Goal: Find specific page/section: Find specific page/section

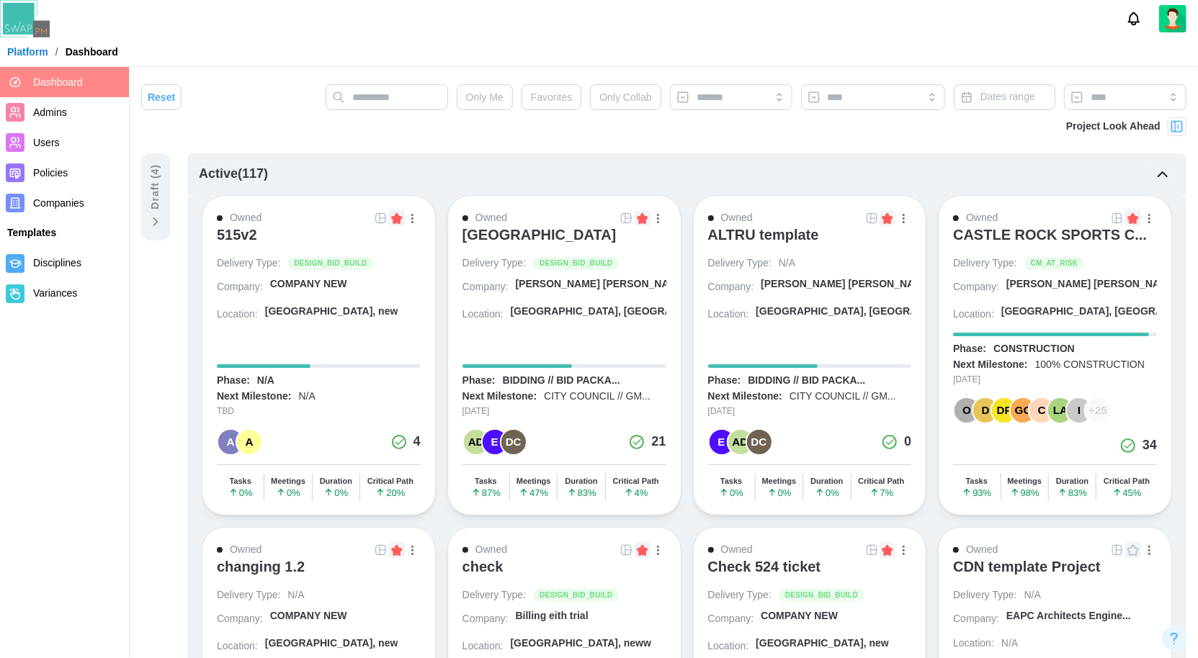
click at [662, 211] on button "button" at bounding box center [658, 218] width 16 height 16
click at [627, 243] on div "View Project" at bounding box center [608, 249] width 91 height 12
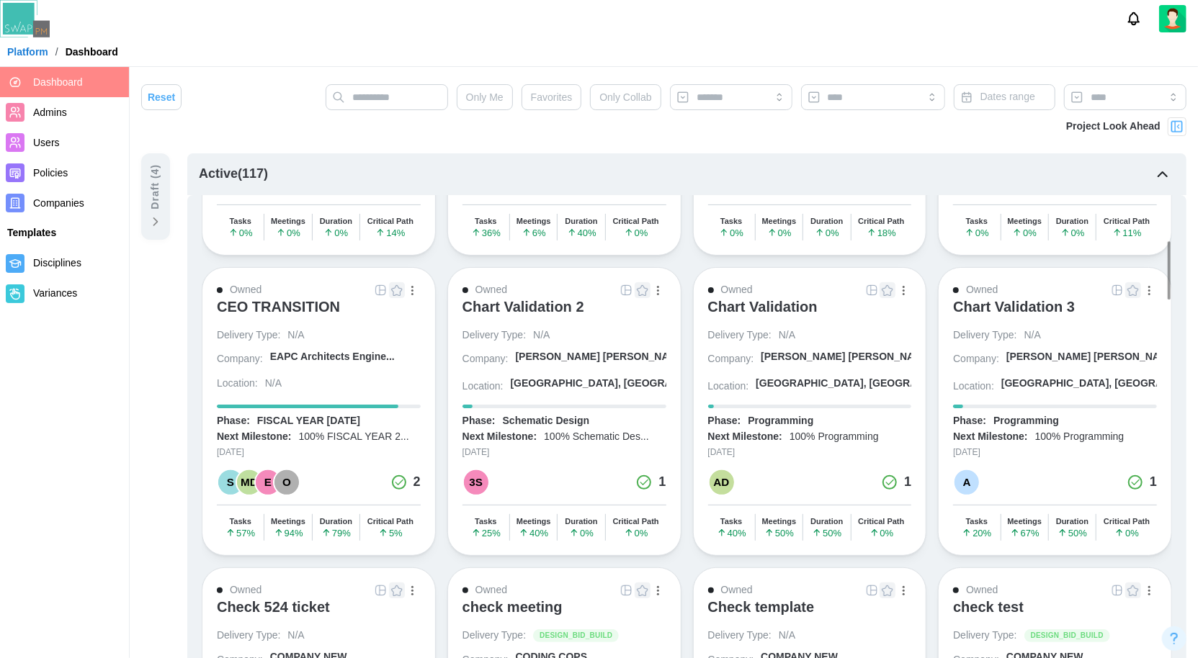
scroll to position [562, 0]
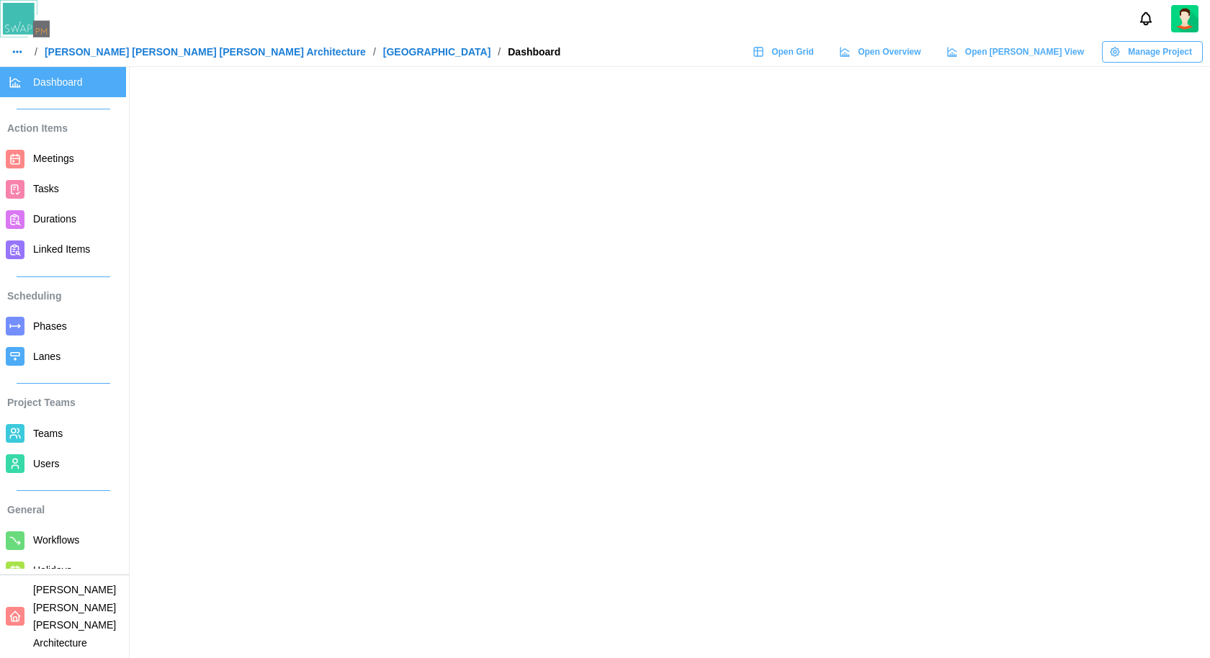
click at [920, 60] on span "Open Overview" at bounding box center [889, 52] width 63 height 20
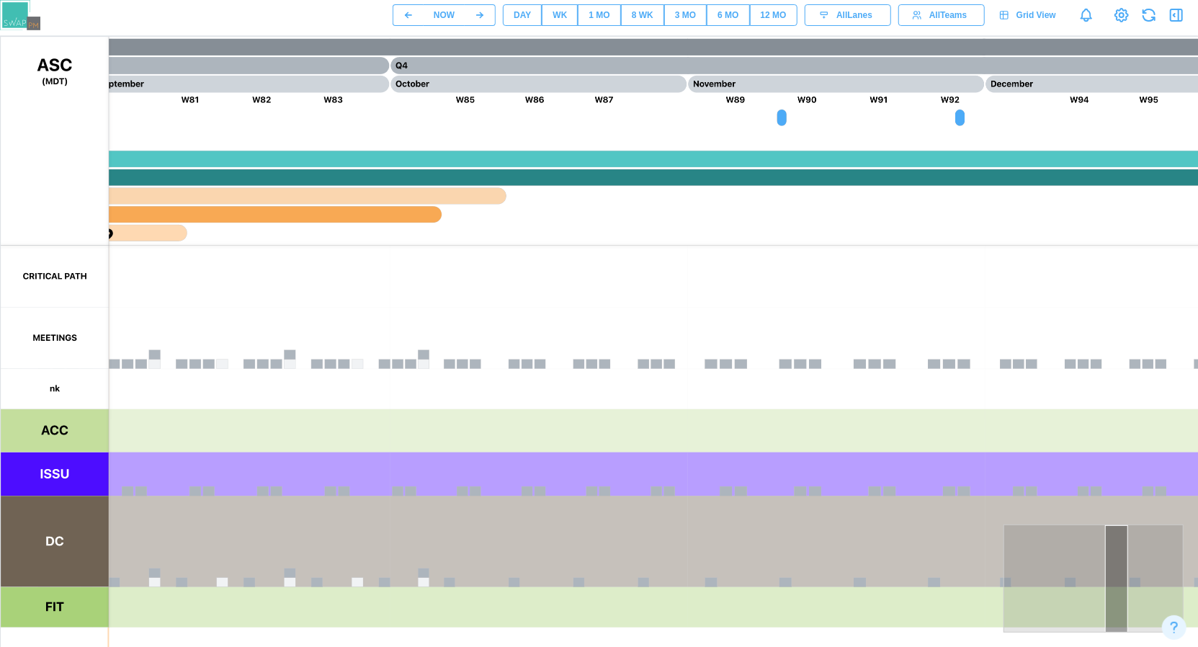
click at [769, 15] on div "12 MO" at bounding box center [774, 16] width 26 height 14
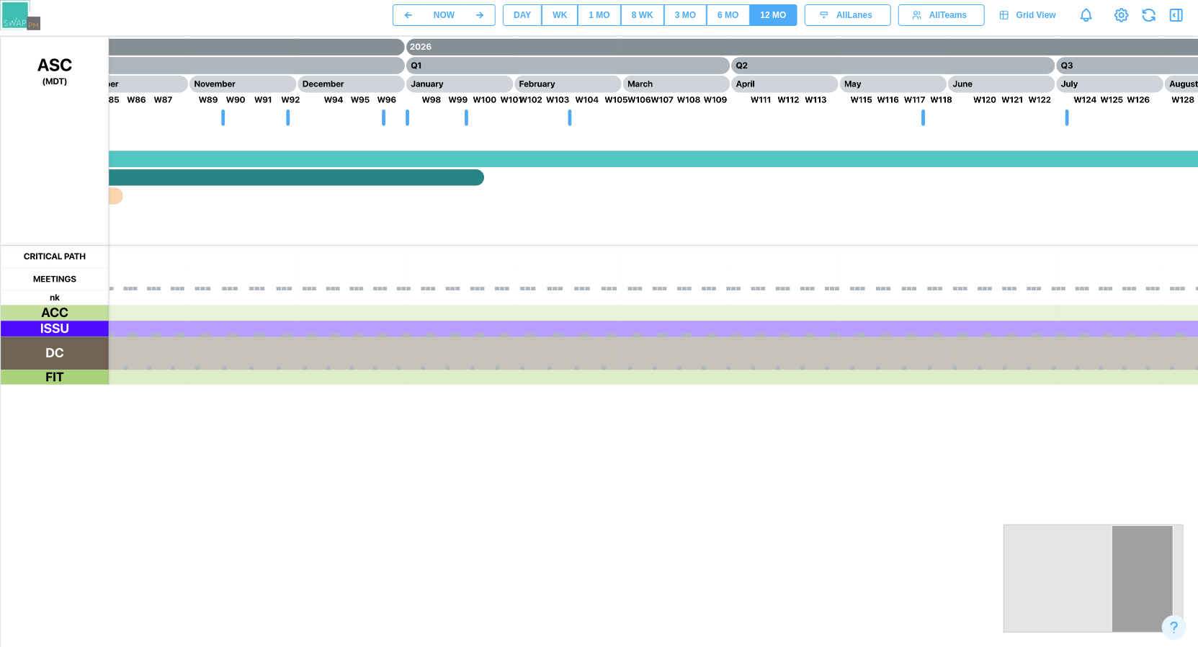
click at [524, 10] on div "DAY" at bounding box center [521, 16] width 17 height 14
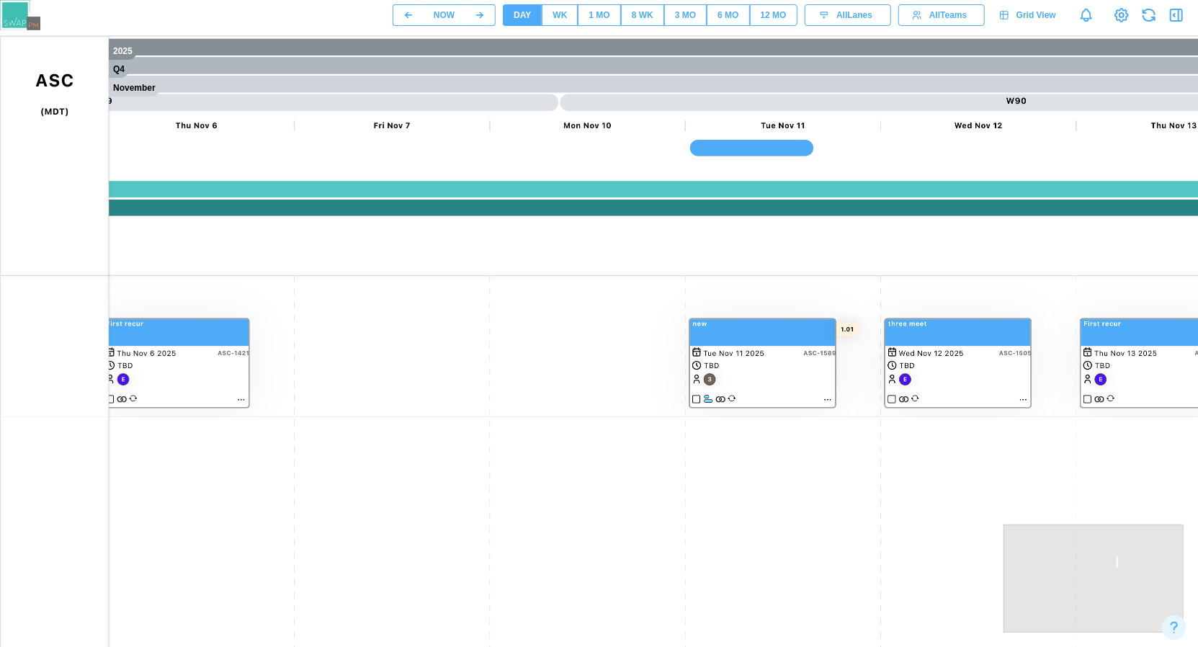
click at [552, 19] on div "WK" at bounding box center [559, 16] width 14 height 14
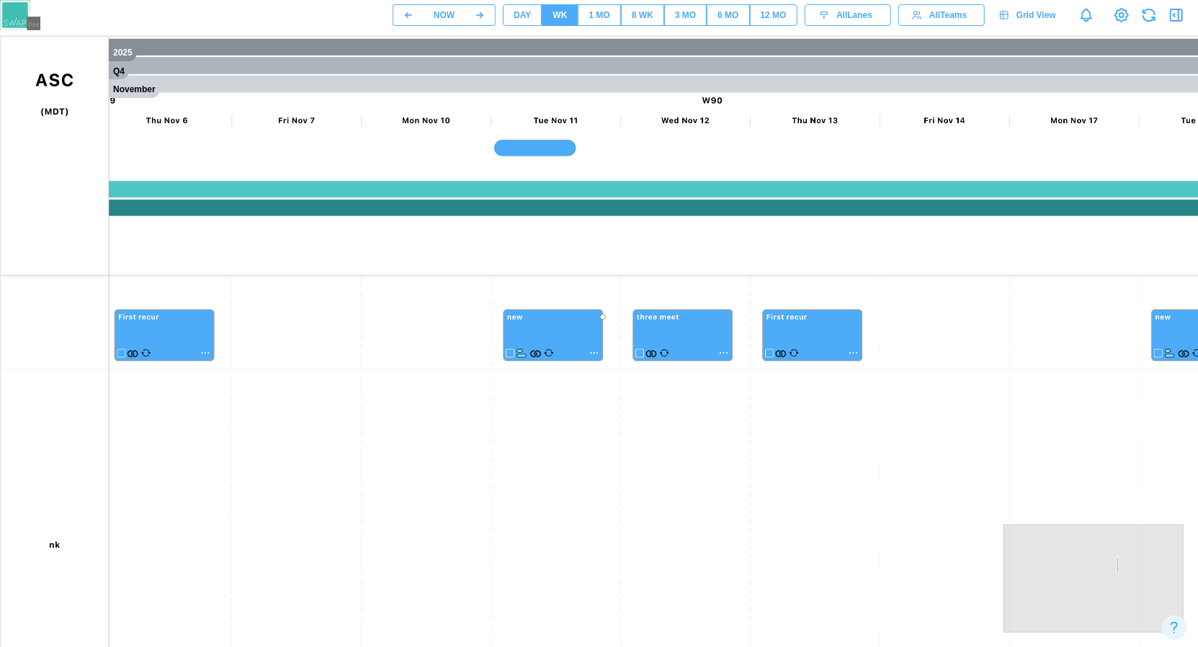
click at [593, 20] on div "1 MO" at bounding box center [598, 16] width 21 height 14
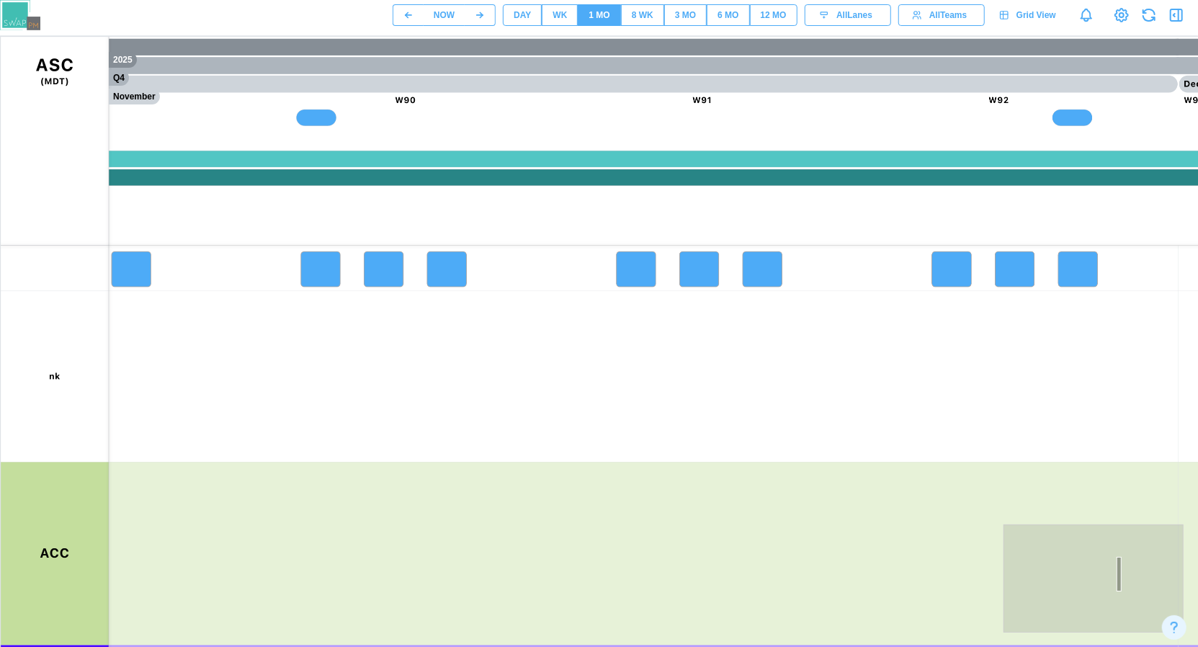
click at [624, 17] on button "8 WK" at bounding box center [642, 15] width 43 height 22
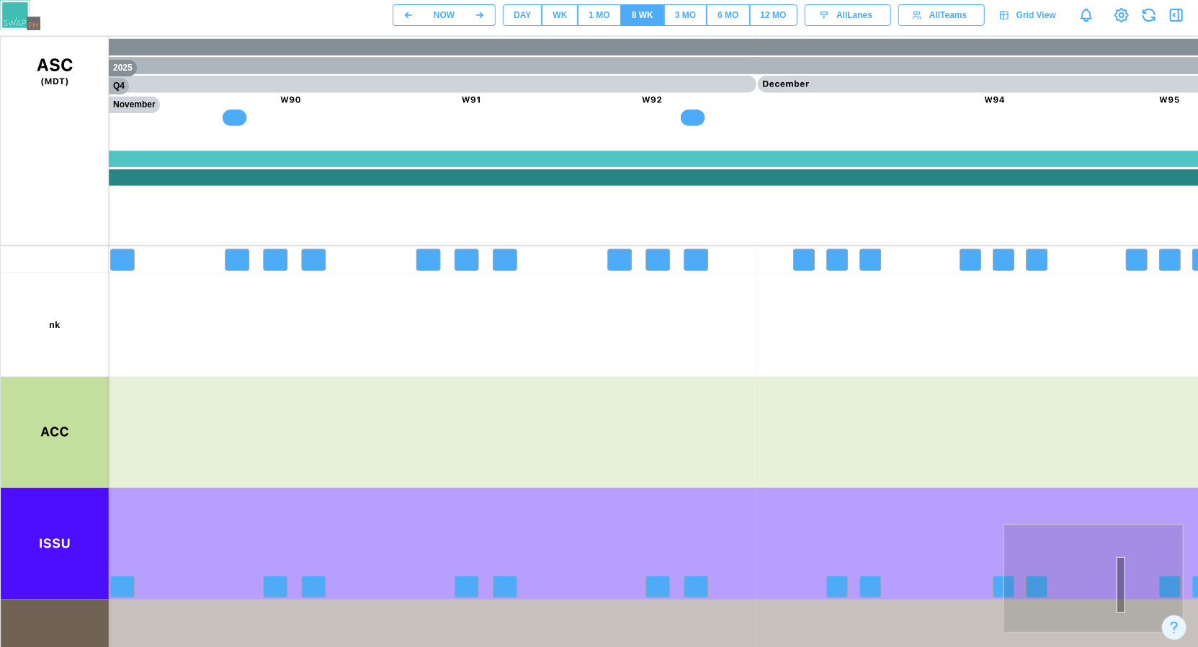
click at [676, 15] on div "3 MO" at bounding box center [685, 16] width 21 height 14
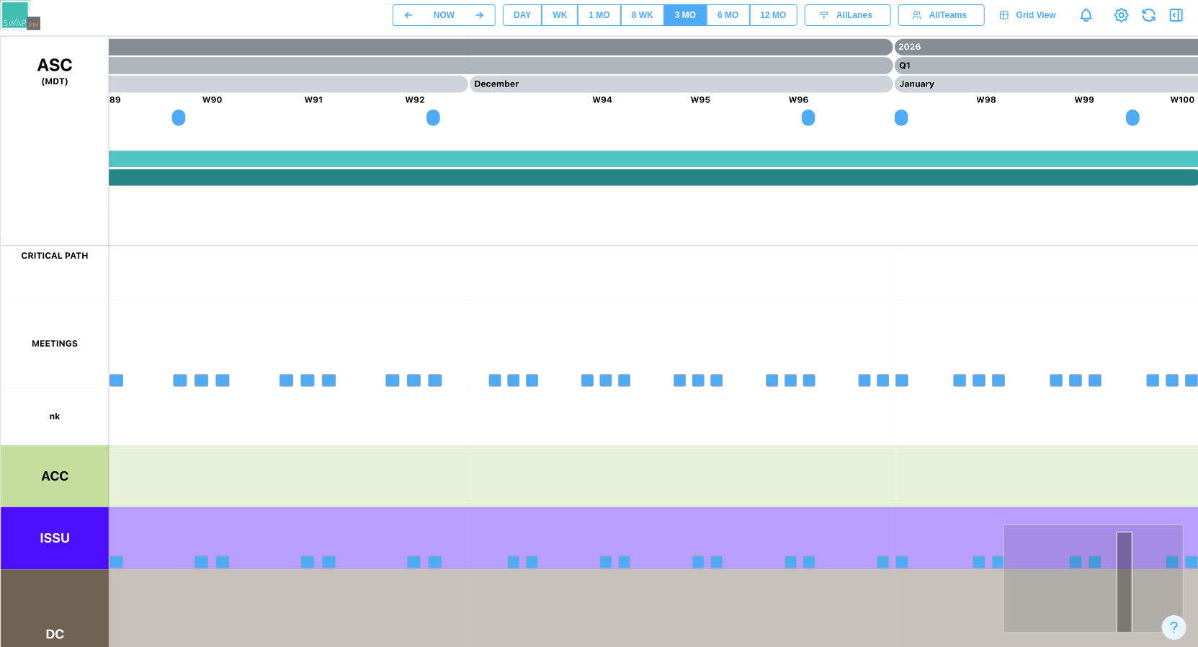
click at [634, 7] on span "8 WK" at bounding box center [643, 15] width 22 height 20
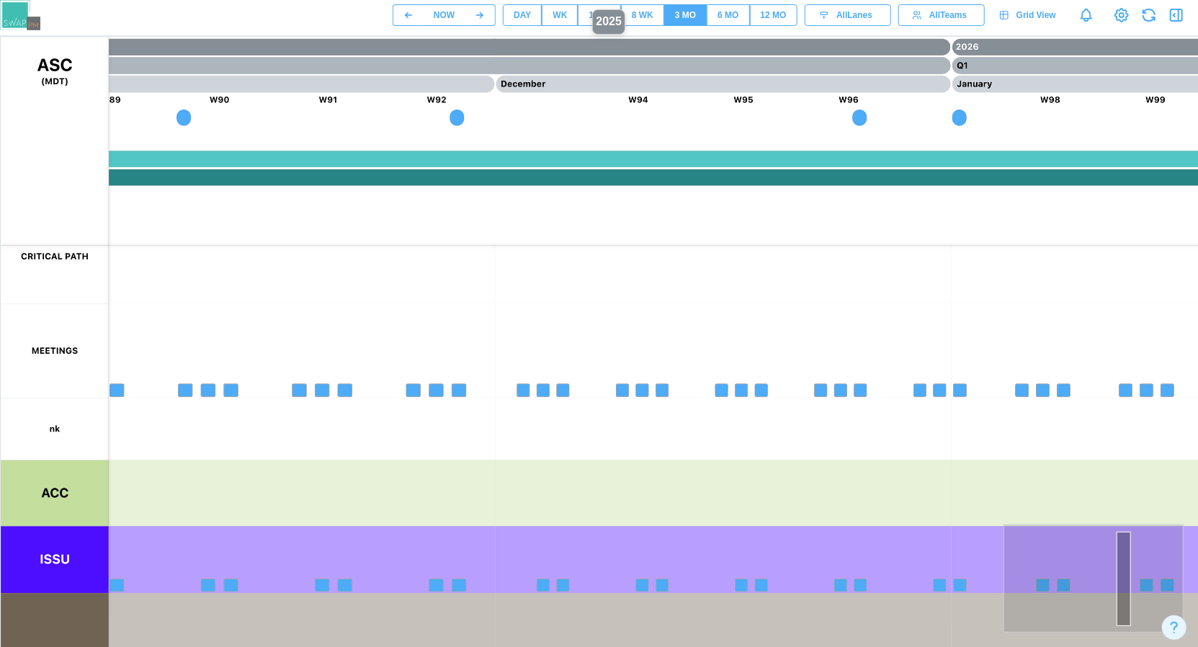
click at [586, 32] on header "NOW DAY WK 1 MO 8 WK 3 MO 6 MO 12 MO All Lanes All Teams Grid View" at bounding box center [599, 18] width 1198 height 36
click at [593, 15] on div "1 MO" at bounding box center [598, 16] width 21 height 14
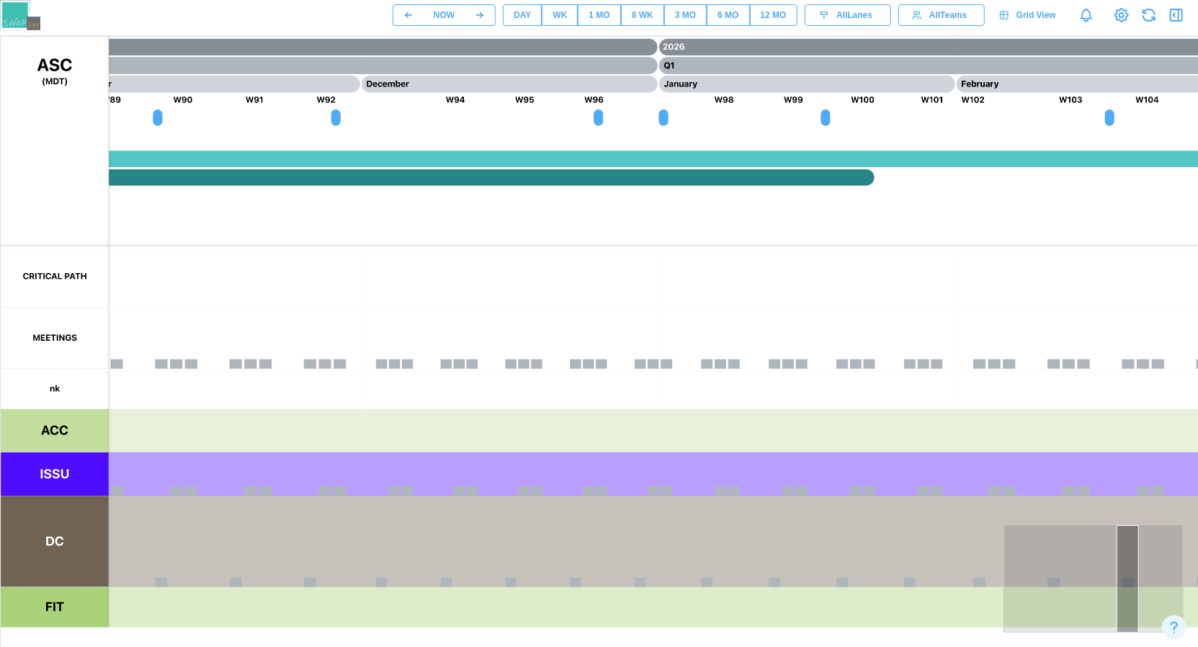
click at [521, 9] on div "DAY" at bounding box center [521, 16] width 17 height 14
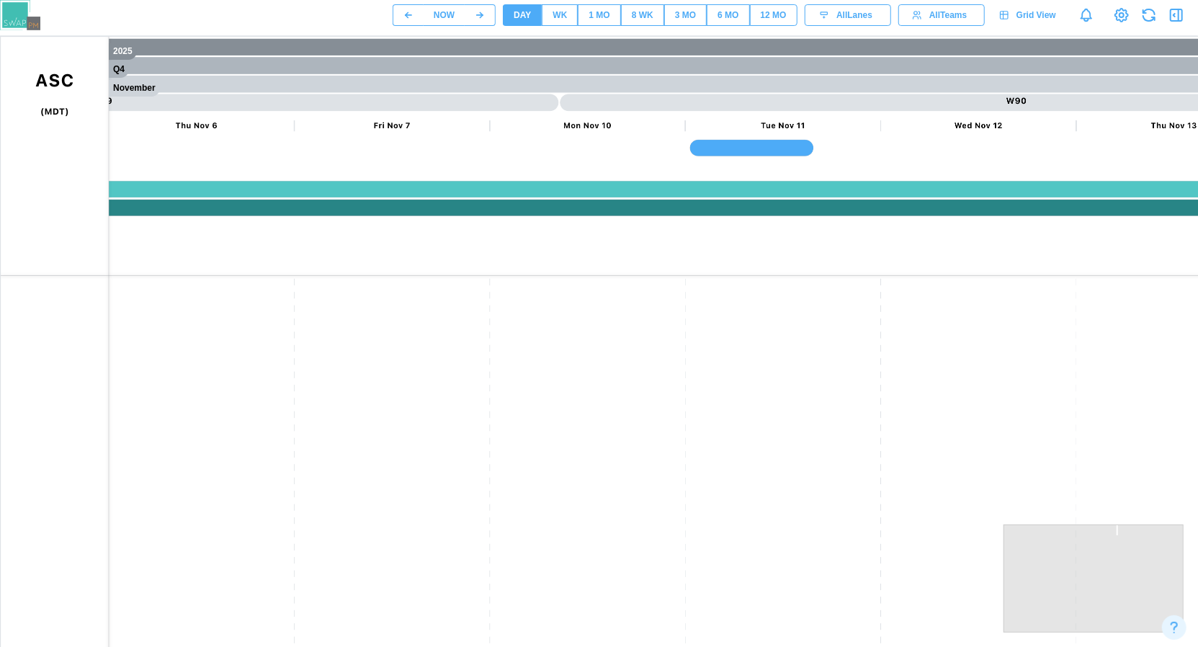
click at [555, 10] on div "WK" at bounding box center [559, 16] width 14 height 14
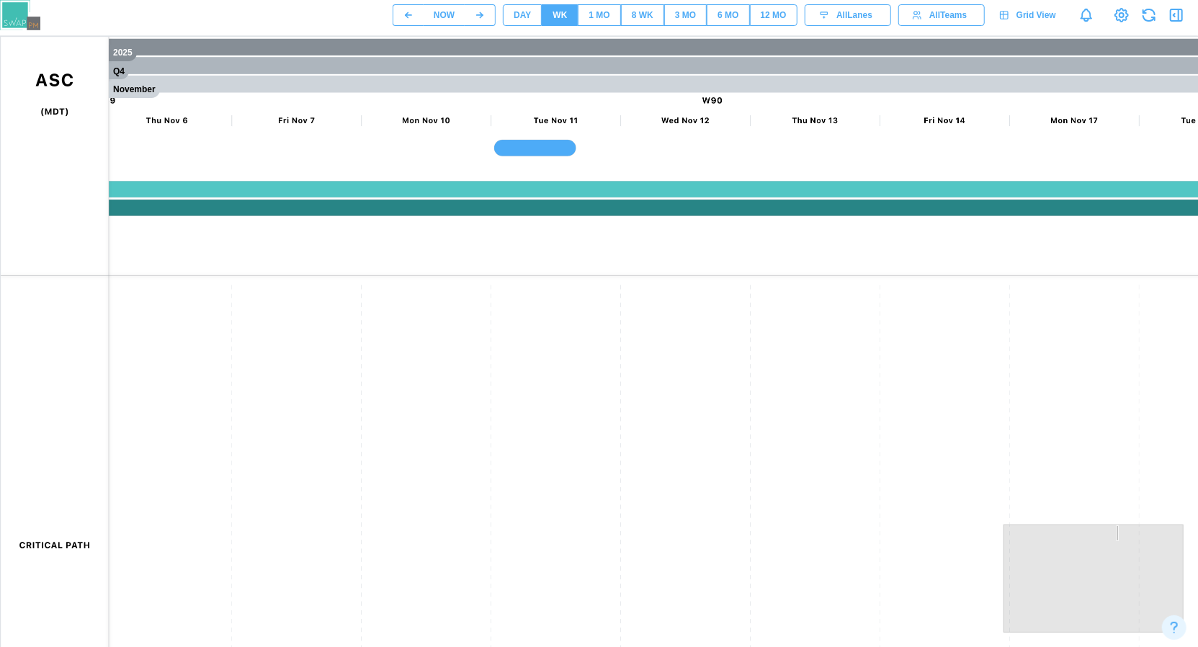
click at [580, 16] on button "1 MO" at bounding box center [599, 15] width 42 height 22
